Goal: Task Accomplishment & Management: Use online tool/utility

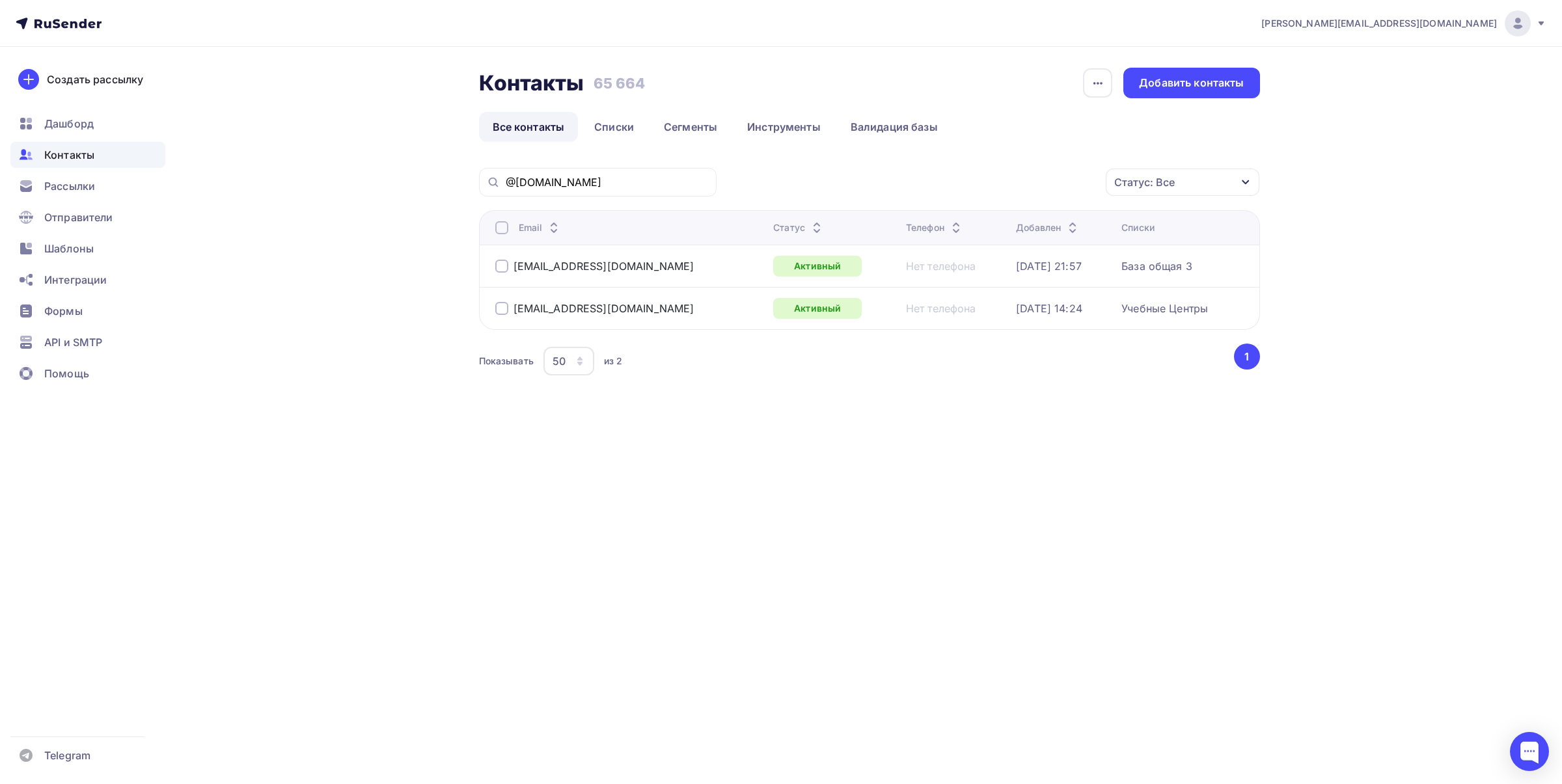
click at [66, 158] on span "Контакты" at bounding box center [69, 154] width 50 height 16
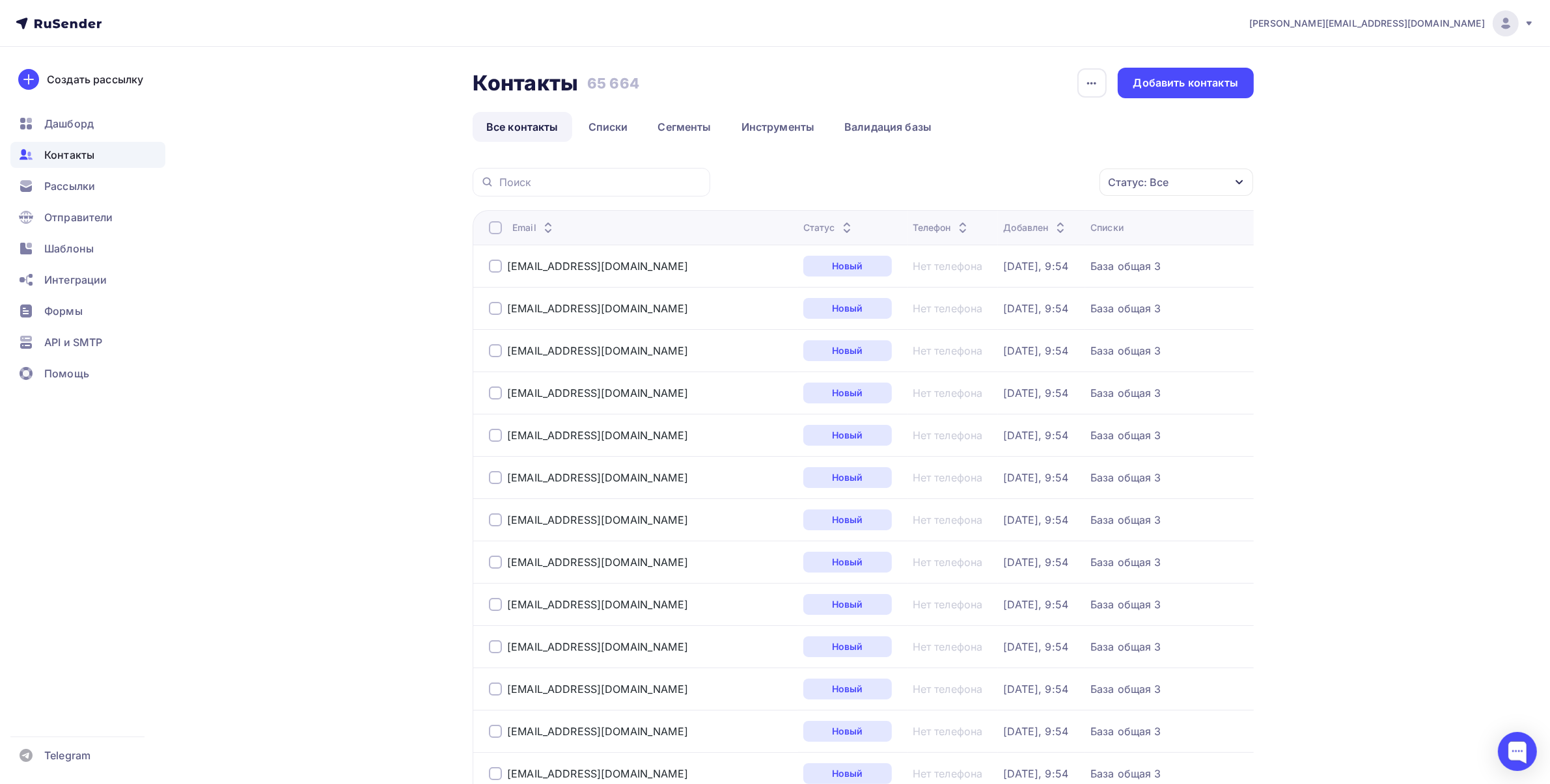
click at [75, 246] on span "Шаблоны" at bounding box center [68, 249] width 49 height 16
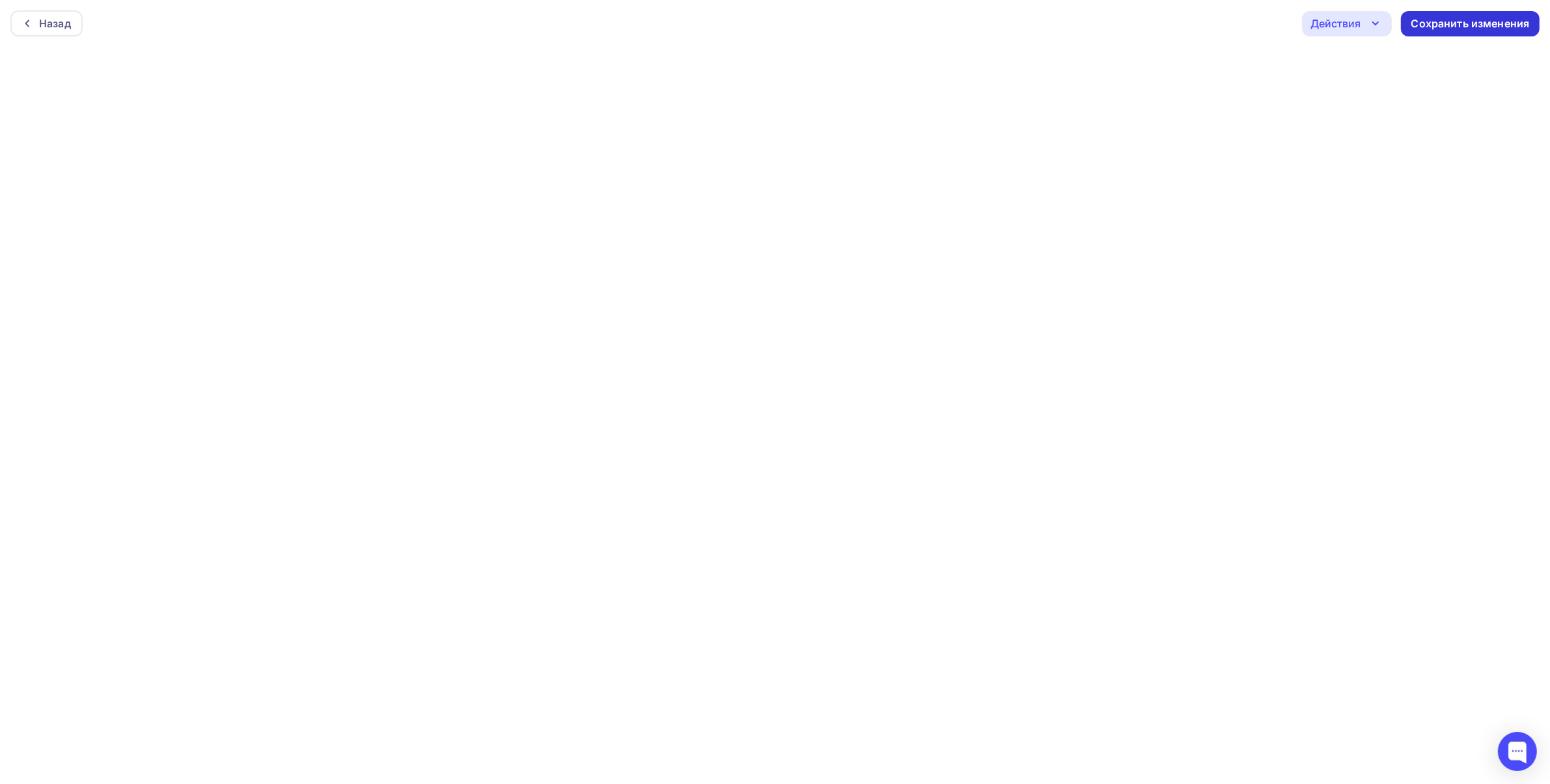
click at [1458, 31] on div "Сохранить изменения" at bounding box center [1470, 23] width 138 height 25
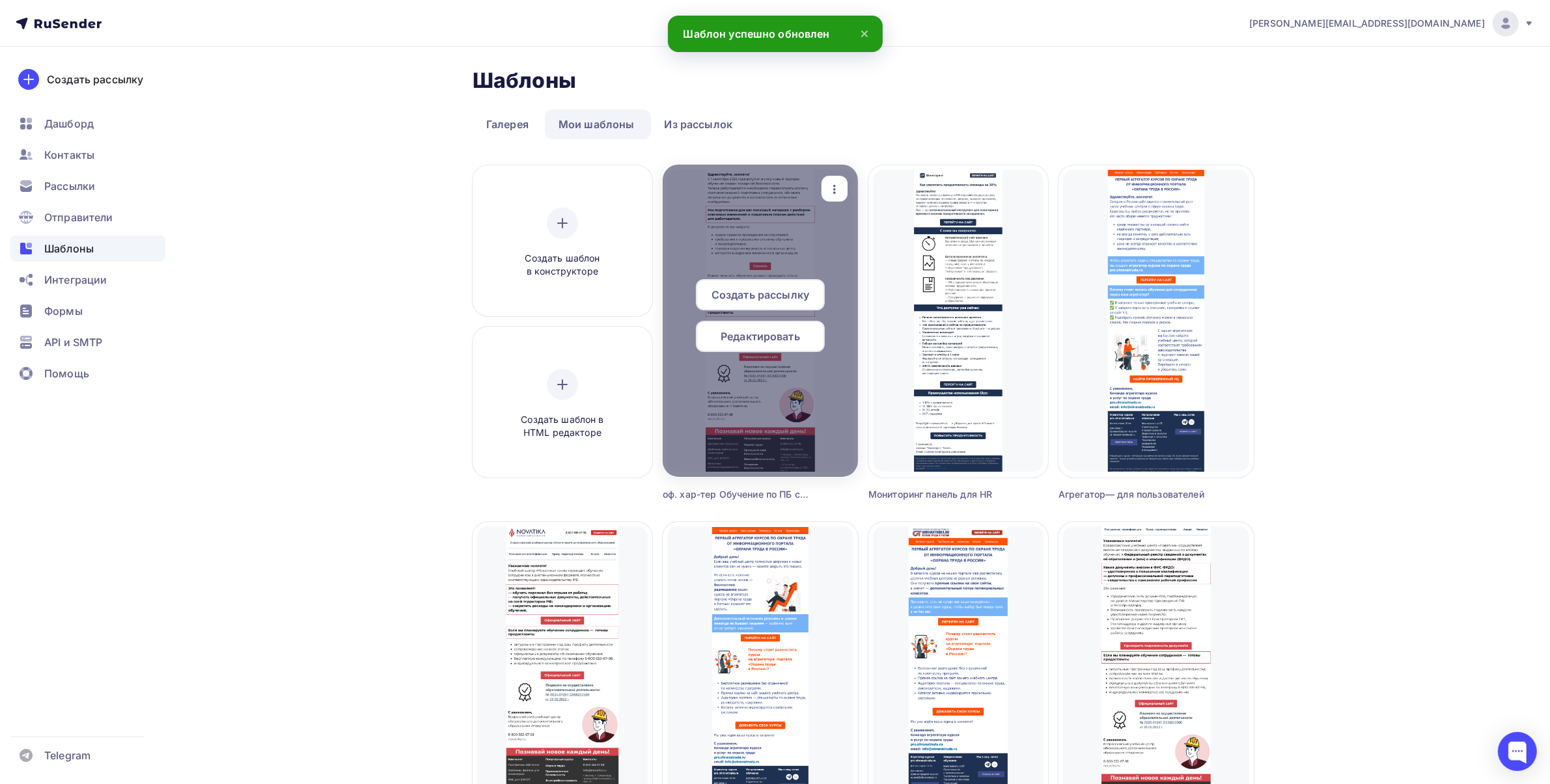
click at [837, 193] on icon "button" at bounding box center [834, 189] width 16 height 16
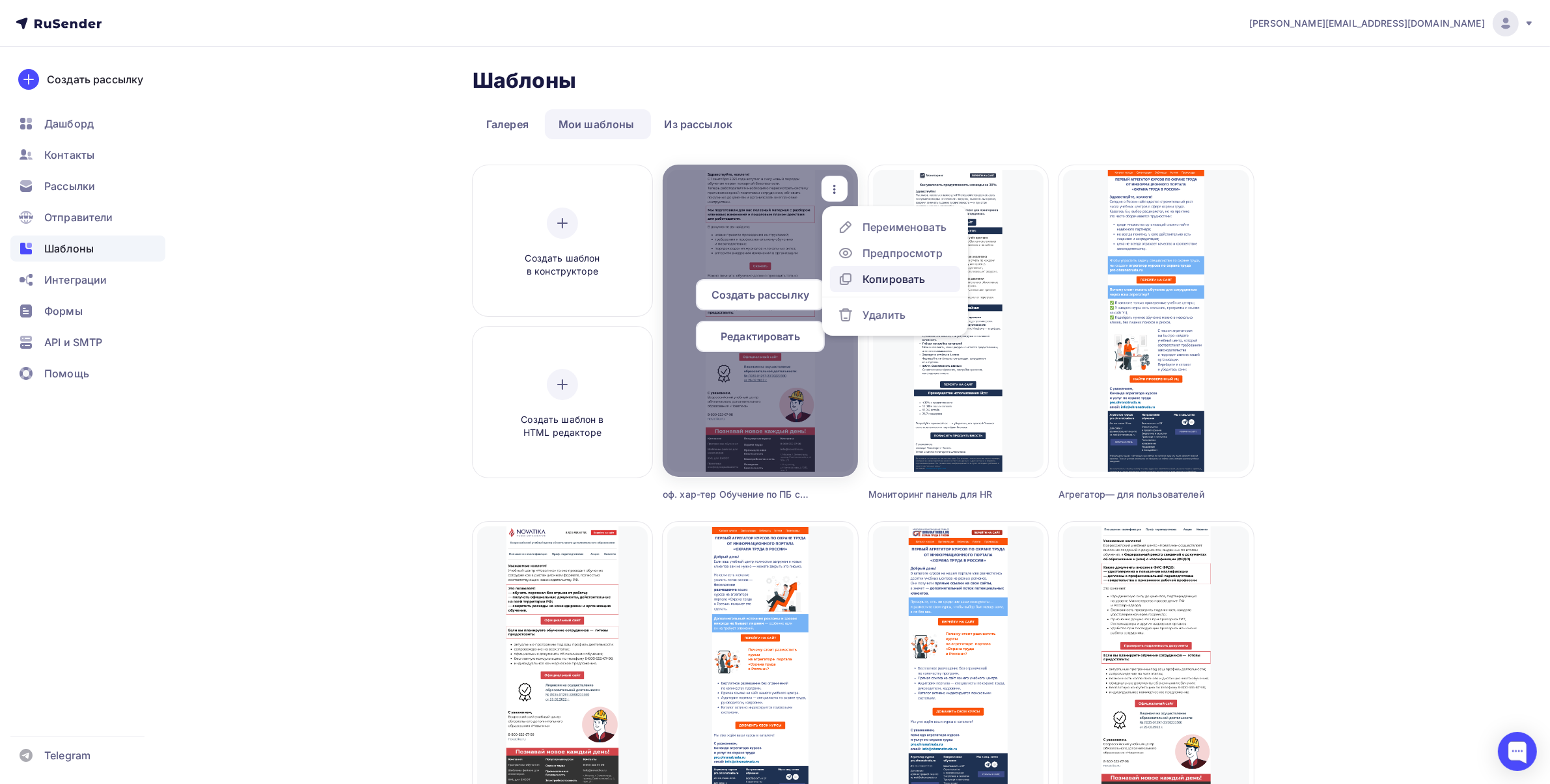
click at [874, 286] on div "Копировать" at bounding box center [893, 279] width 63 height 16
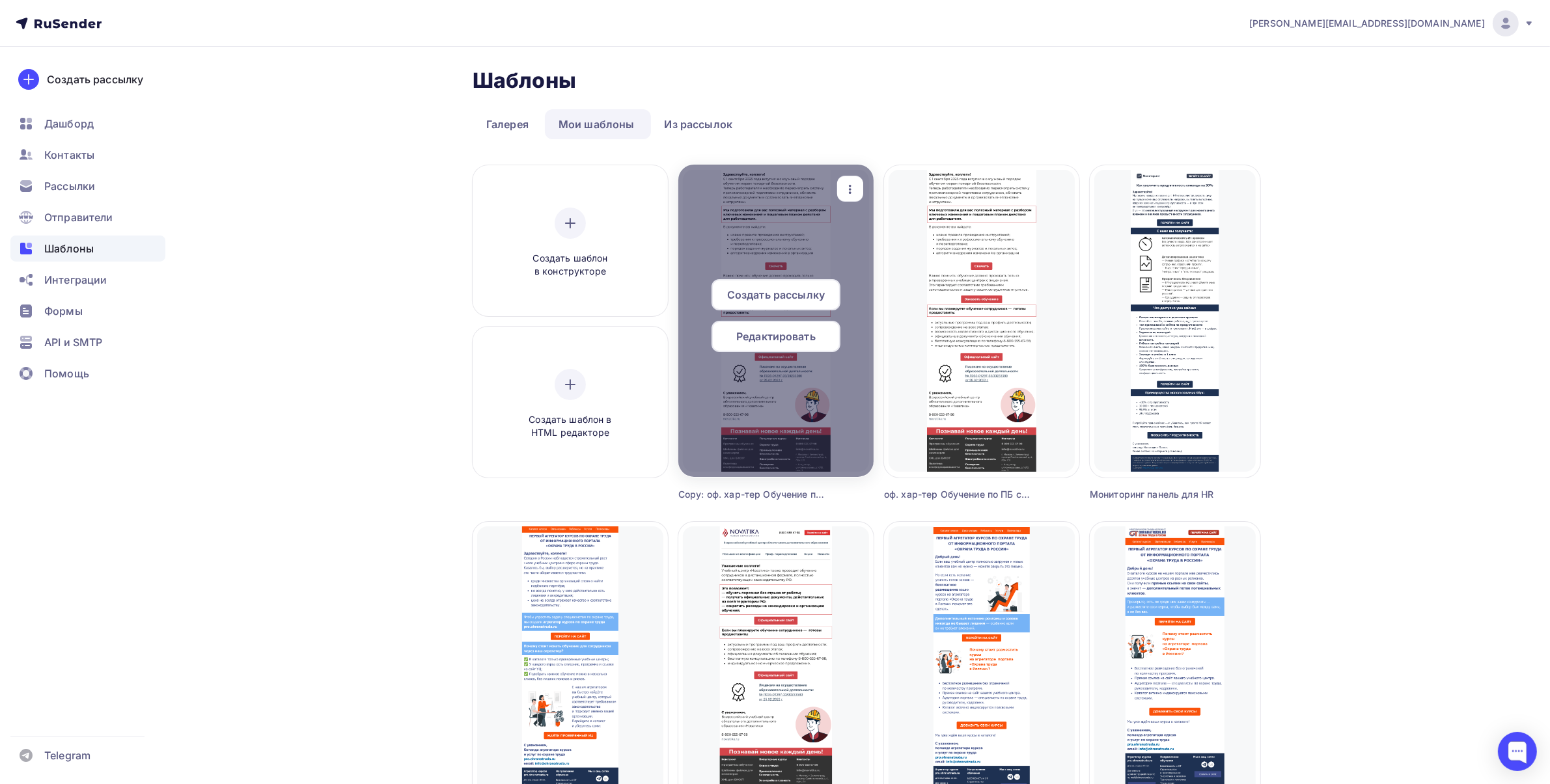
click at [843, 188] on icon "button" at bounding box center [850, 189] width 16 height 16
click at [878, 226] on div "Переименовать" at bounding box center [919, 227] width 84 height 16
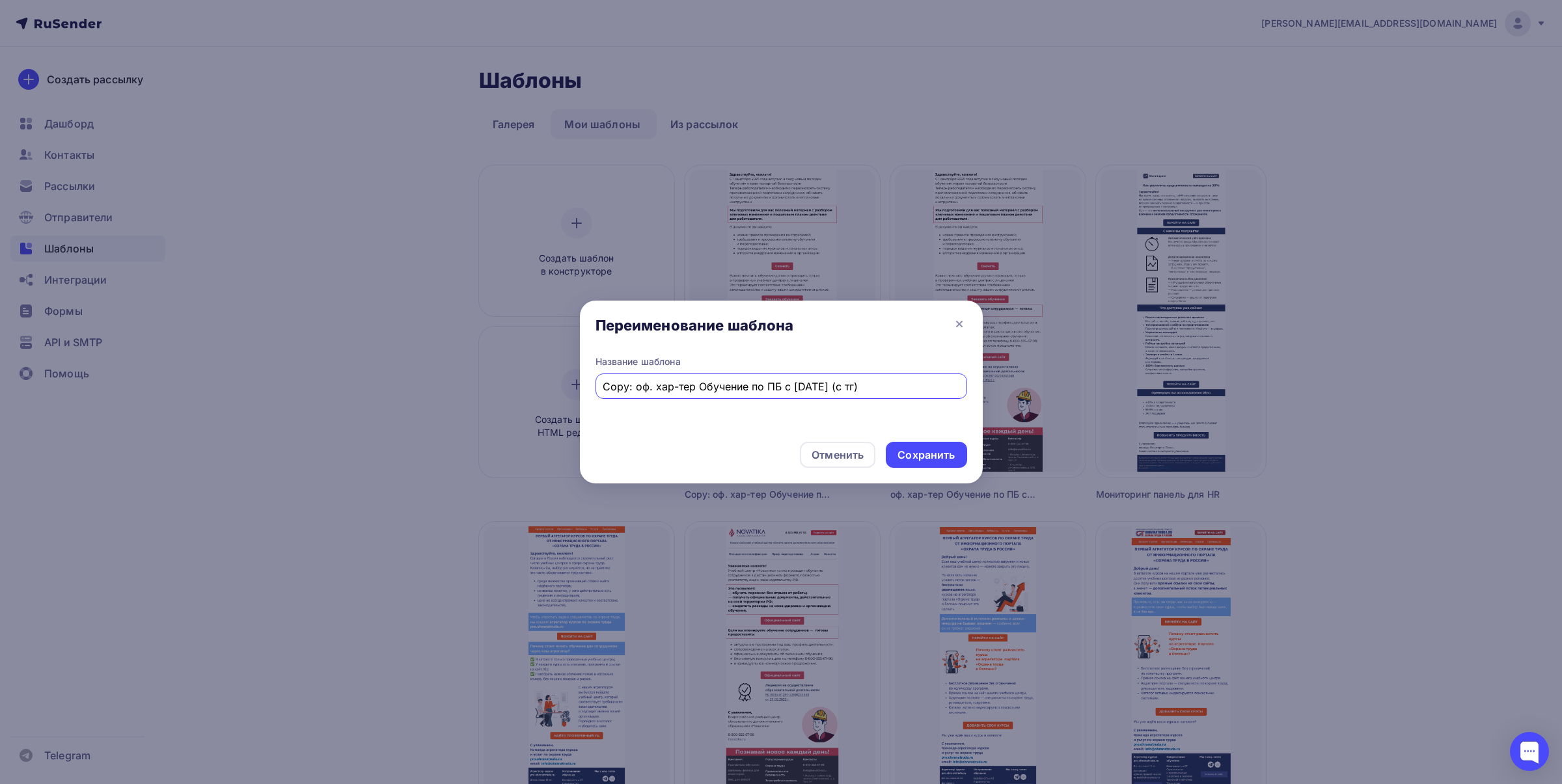
type input "Copy: оф. хар-тер Обучение по ПБ с 01.09.25 (с тг)"
drag, startPoint x: 923, startPoint y: 469, endPoint x: 926, endPoint y: 457, distance: 12.4
click at [925, 463] on div "Отменить Сохранить" at bounding box center [781, 457] width 403 height 52
click at [926, 457] on div "Сохранить" at bounding box center [926, 455] width 58 height 15
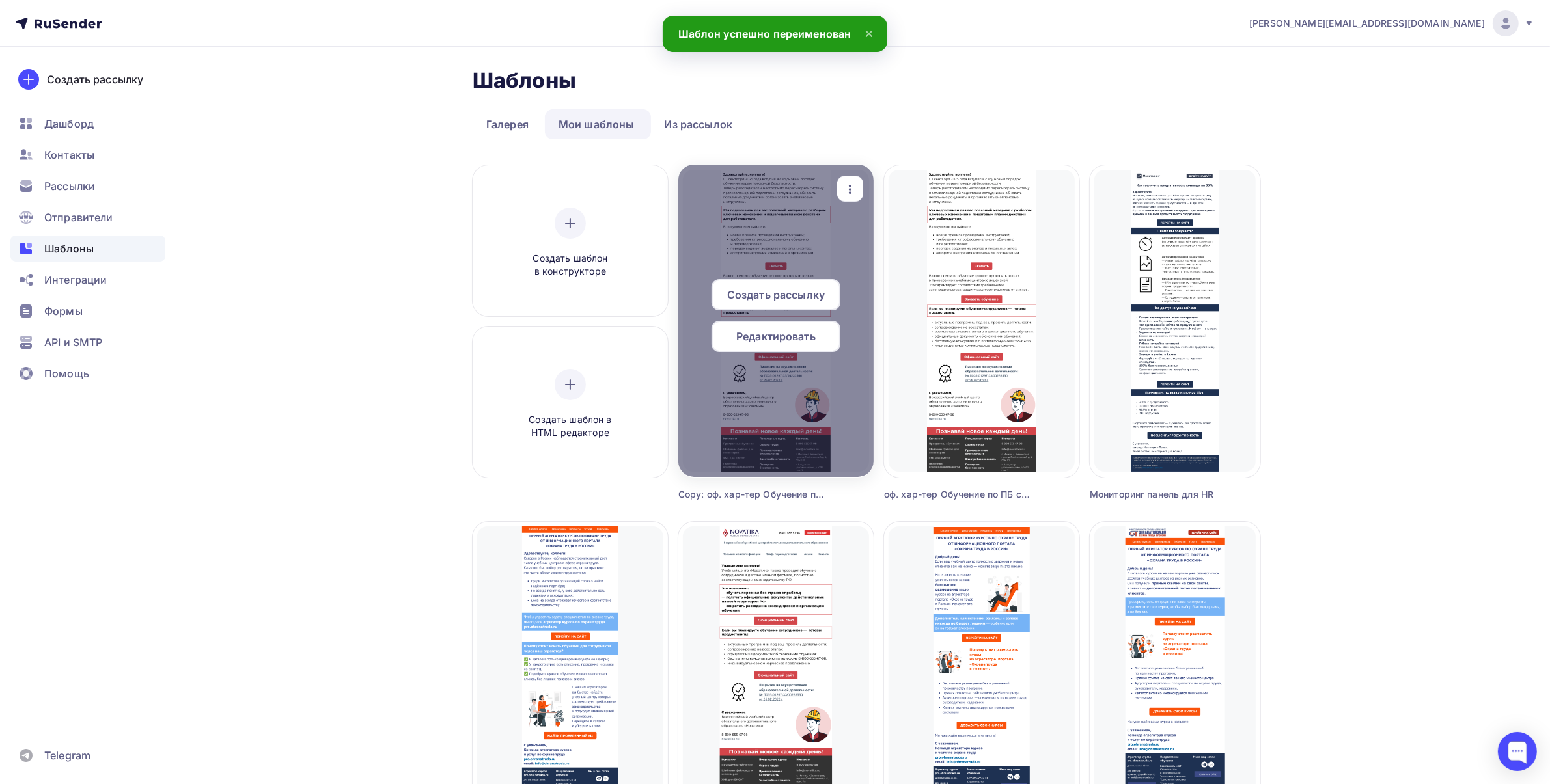
click at [765, 343] on span "Редактировать" at bounding box center [775, 336] width 79 height 16
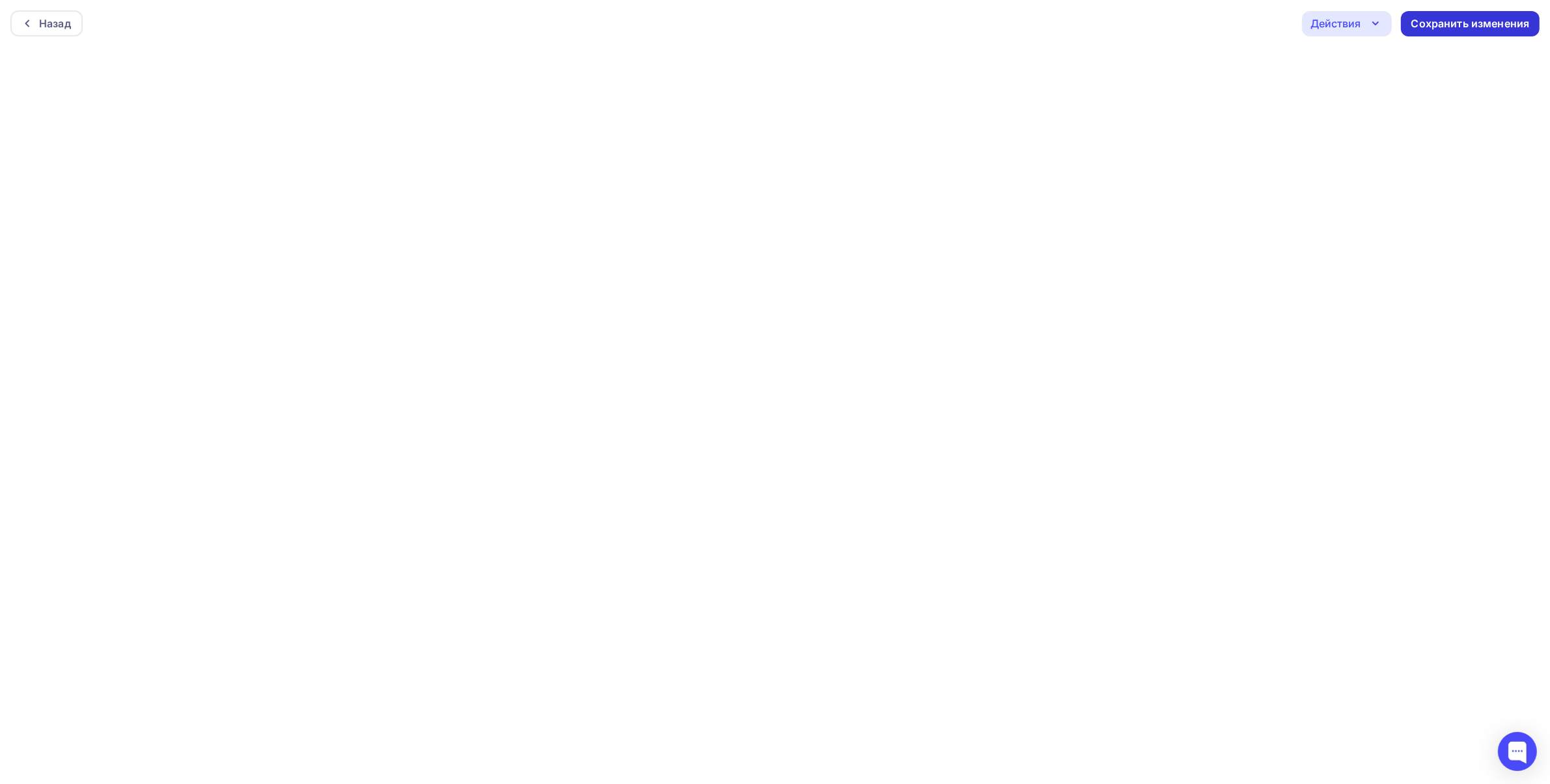
click at [1440, 22] on div "Сохранить изменения" at bounding box center [1470, 24] width 118 height 15
